Goal: Transaction & Acquisition: Purchase product/service

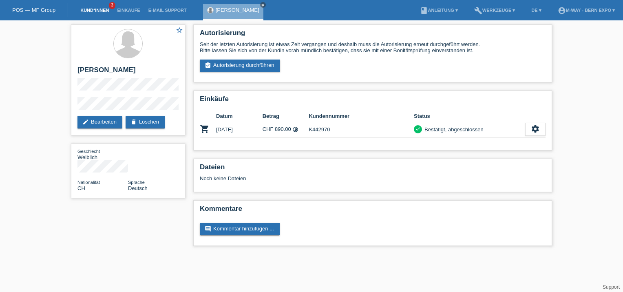
click at [86, 12] on link "Kund*innen" at bounding box center [94, 10] width 37 height 5
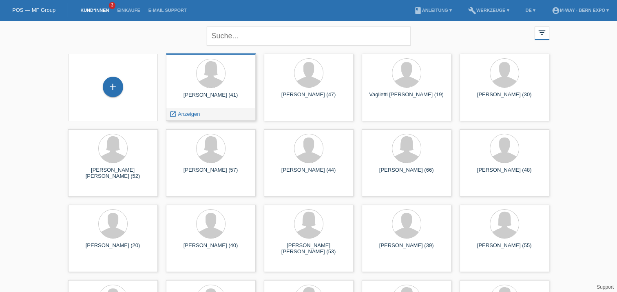
click at [218, 110] on div "launch Anzeigen" at bounding box center [210, 114] width 89 height 12
click at [205, 113] on div "launch Anzeigen" at bounding box center [210, 114] width 89 height 12
click at [186, 112] on span "Anzeigen" at bounding box center [189, 114] width 22 height 6
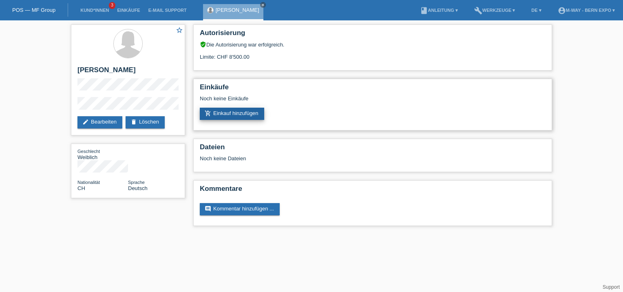
click at [224, 110] on link "add_shopping_cart Einkauf hinzufügen" at bounding box center [232, 114] width 64 height 12
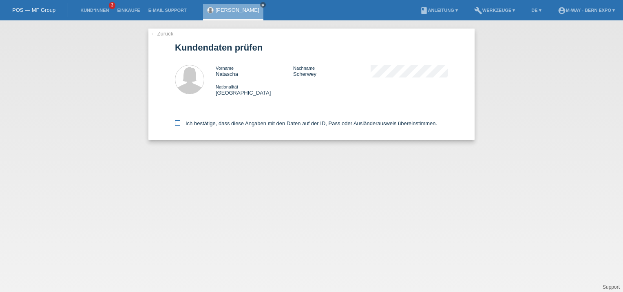
click at [177, 121] on icon at bounding box center [177, 122] width 5 height 5
click at [177, 121] on input "Ich bestätige, dass diese Angaben mit den Daten auf der ID, Pass oder Ausländer…" at bounding box center [177, 122] width 5 height 5
checkbox input "true"
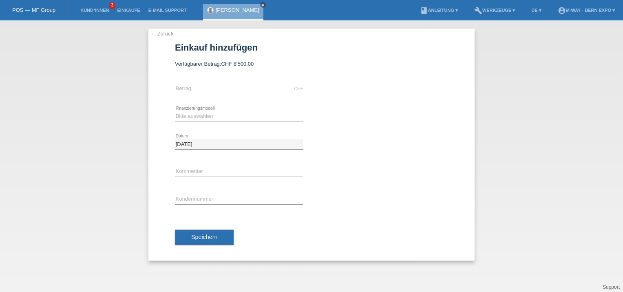
click at [207, 83] on div "CHF error [GEOGRAPHIC_DATA]" at bounding box center [239, 89] width 128 height 28
click at [207, 85] on input "text" at bounding box center [239, 89] width 128 height 10
type input "2699.10"
click at [196, 115] on select "Bitte auswählen Fixe Raten Kauf auf Rechnung mit Teilzahlungsoption" at bounding box center [239, 116] width 128 height 10
select select "77"
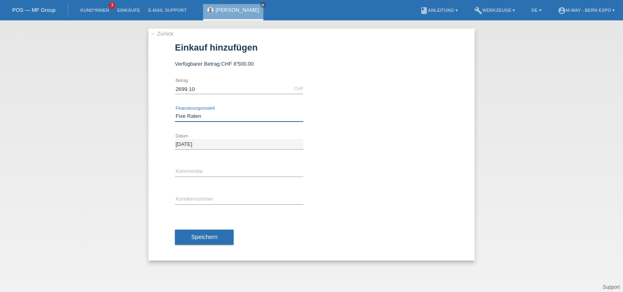
click at [175, 111] on select "Bitte auswählen Fixe Raten Kauf auf Rechnung mit Teilzahlungsoption" at bounding box center [239, 116] width 128 height 10
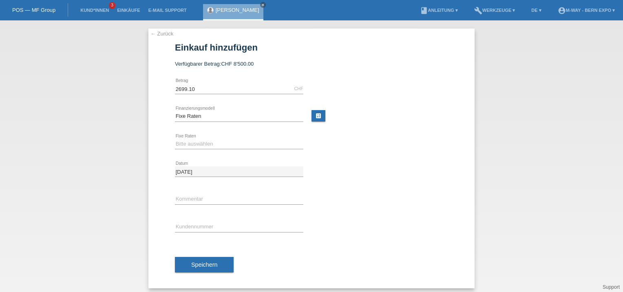
click at [207, 149] on icon at bounding box center [239, 149] width 128 height 0
click at [212, 144] on select "Bitte auswählen 4 Raten 5 Raten 6 Raten 7 Raten 8 Raten 9 Raten 10 Raten 11 Rat…" at bounding box center [239, 144] width 128 height 10
select select "202"
click at [175, 139] on select "Bitte auswählen 4 Raten 5 Raten 6 Raten 7 Raten 8 Raten 9 Raten 10 Raten 11 Rat…" at bounding box center [239, 144] width 128 height 10
click at [210, 227] on input "text" at bounding box center [239, 227] width 128 height 10
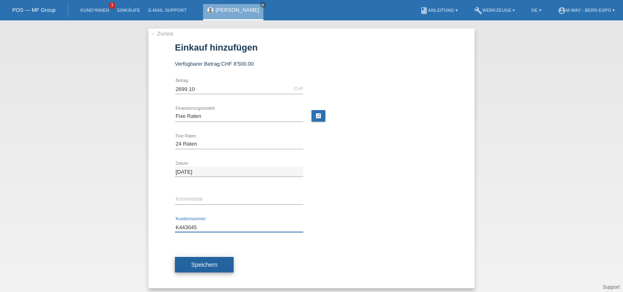
type input "K443045"
click at [193, 264] on span "Speichern" at bounding box center [204, 264] width 26 height 7
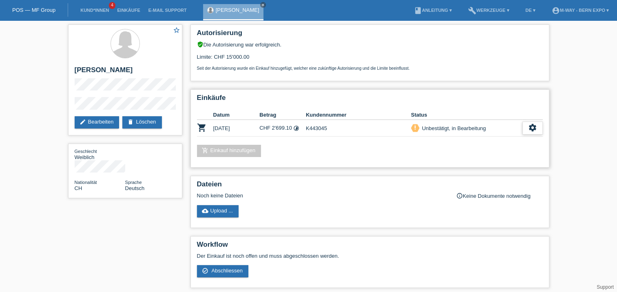
click at [534, 129] on icon "settings" at bounding box center [532, 127] width 9 height 9
click at [461, 163] on span "Abschliessen" at bounding box center [477, 165] width 34 height 10
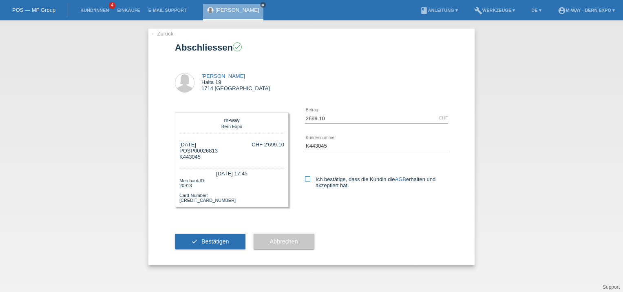
click at [310, 181] on label "Ich bestätige, dass die Kundin die AGB erhalten und akzeptiert hat." at bounding box center [376, 182] width 143 height 12
click at [310, 181] on input "Ich bestätige, dass die Kundin die AGB erhalten und akzeptiert hat." at bounding box center [307, 178] width 5 height 5
checkbox input "true"
click at [202, 249] on div "check Bestätigen" at bounding box center [210, 241] width 71 height 47
click at [212, 240] on span "Bestätigen" at bounding box center [215, 241] width 28 height 7
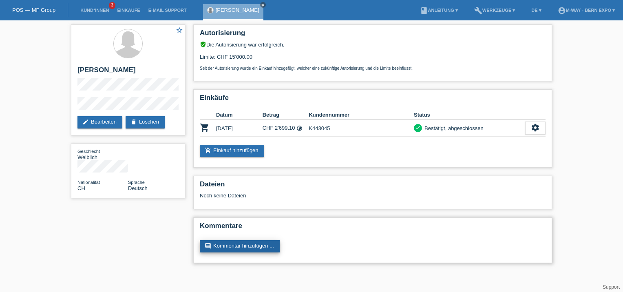
drag, startPoint x: 0, startPoint y: 0, endPoint x: 212, endPoint y: 240, distance: 319.7
click at [212, 240] on link "comment Kommentar hinzufügen ..." at bounding box center [240, 246] width 80 height 12
